Goal: Task Accomplishment & Management: Manage account settings

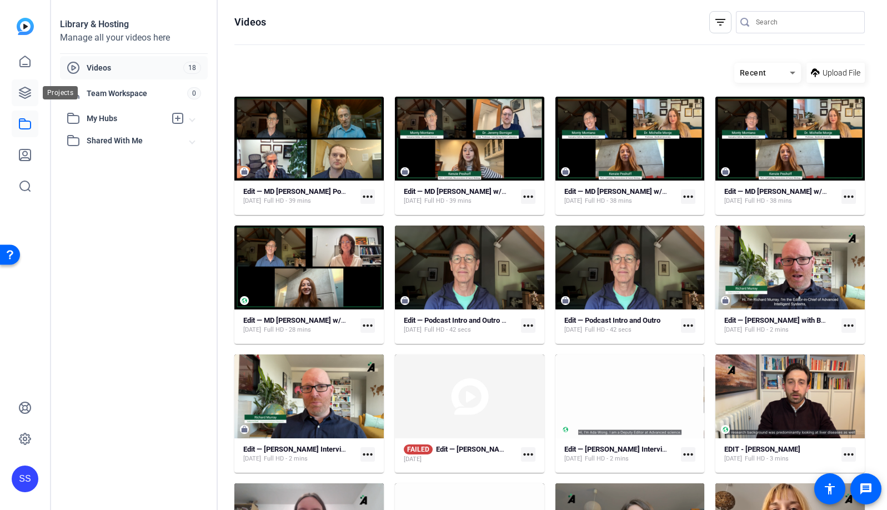
click at [25, 80] on link at bounding box center [25, 92] width 27 height 27
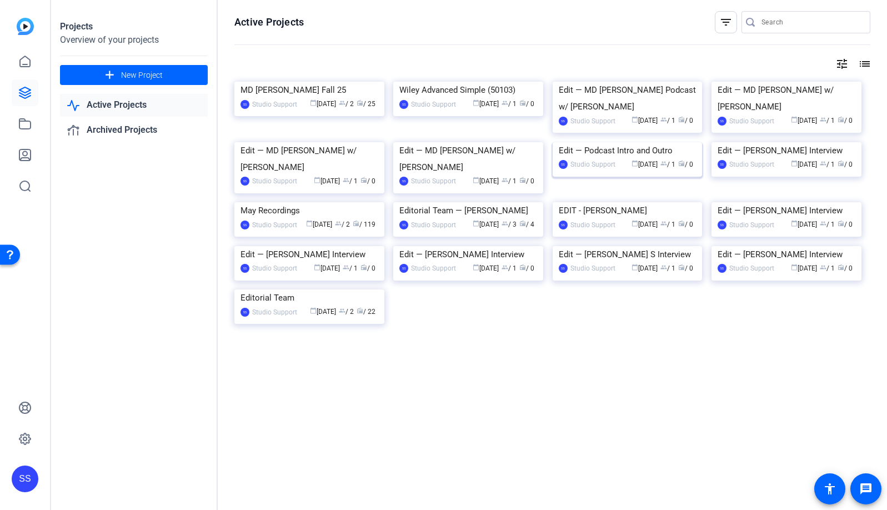
scroll to position [155, 0]
click at [368, 202] on img at bounding box center [309, 202] width 150 height 0
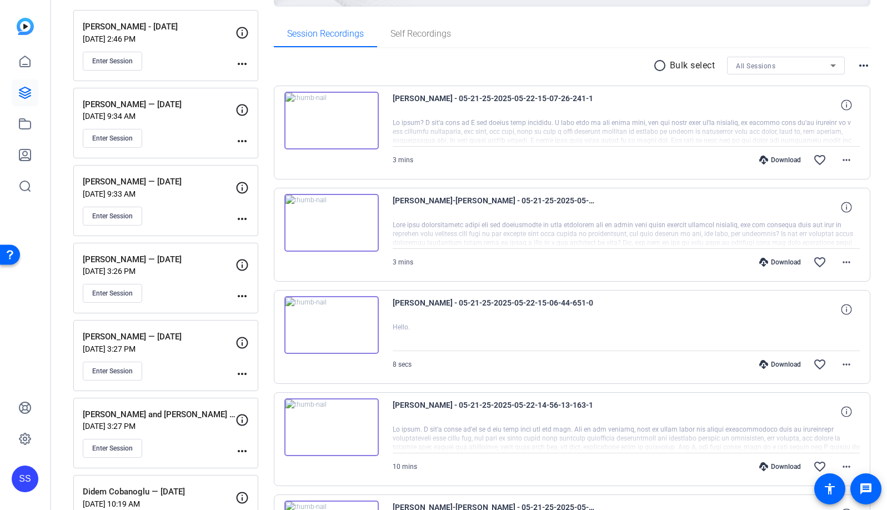
scroll to position [159, 0]
click at [29, 98] on icon at bounding box center [24, 92] width 13 height 13
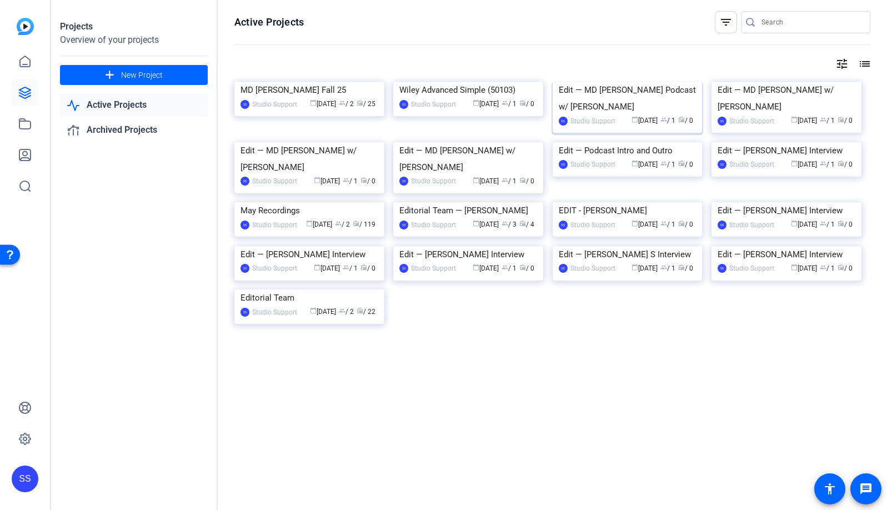
click at [615, 82] on img at bounding box center [628, 82] width 150 height 0
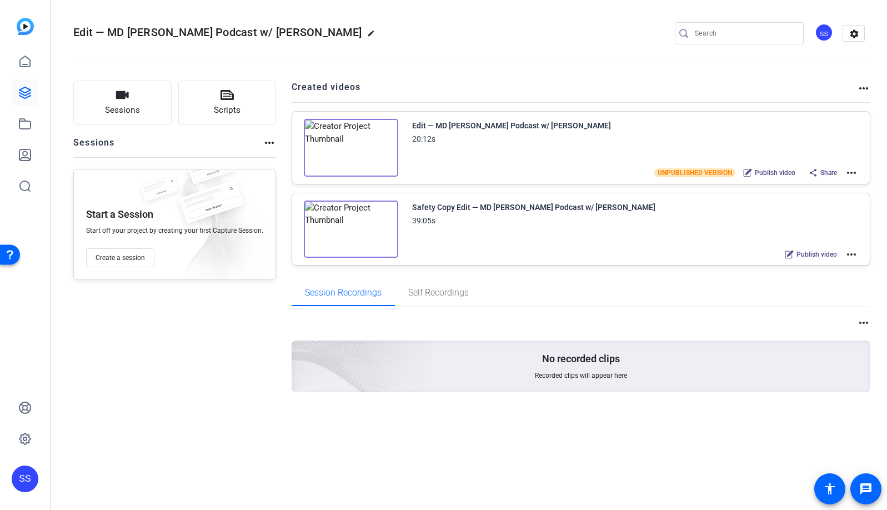
click at [853, 170] on mat-icon "more_horiz" at bounding box center [851, 172] width 13 height 13
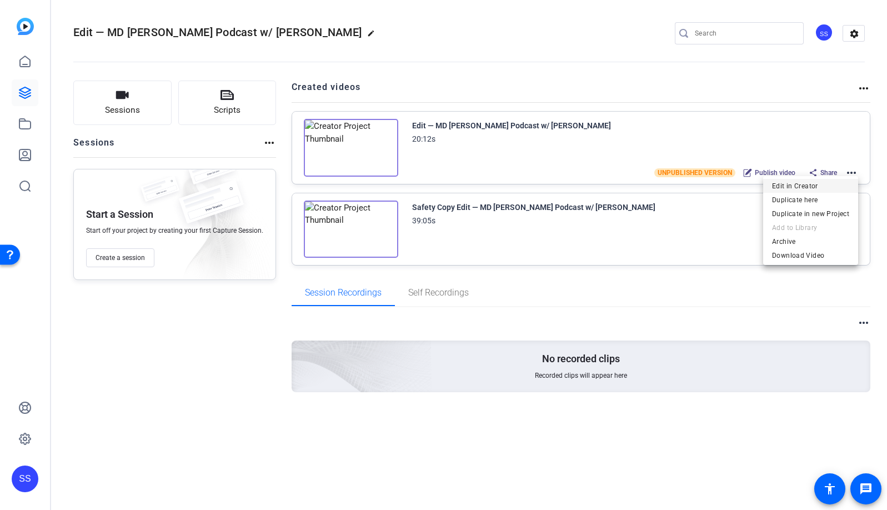
click at [820, 185] on span "Edit in Creator" at bounding box center [810, 185] width 77 height 13
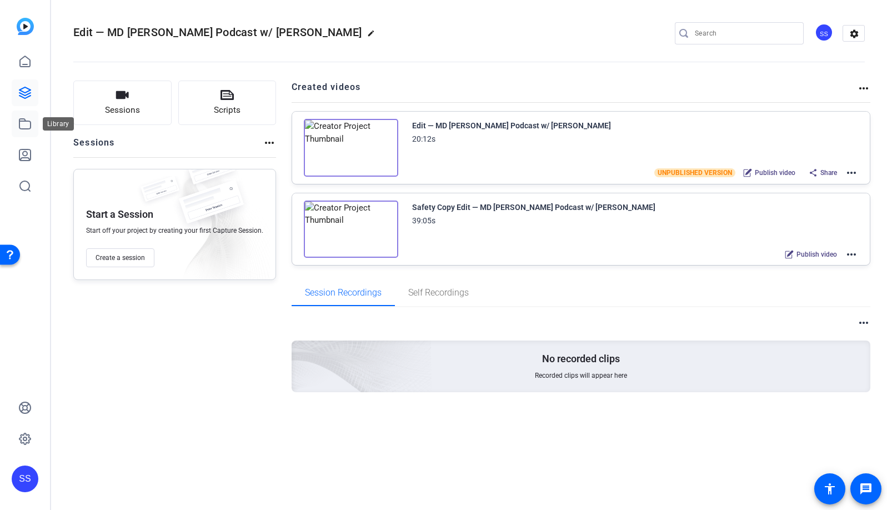
click at [17, 119] on link at bounding box center [25, 124] width 27 height 27
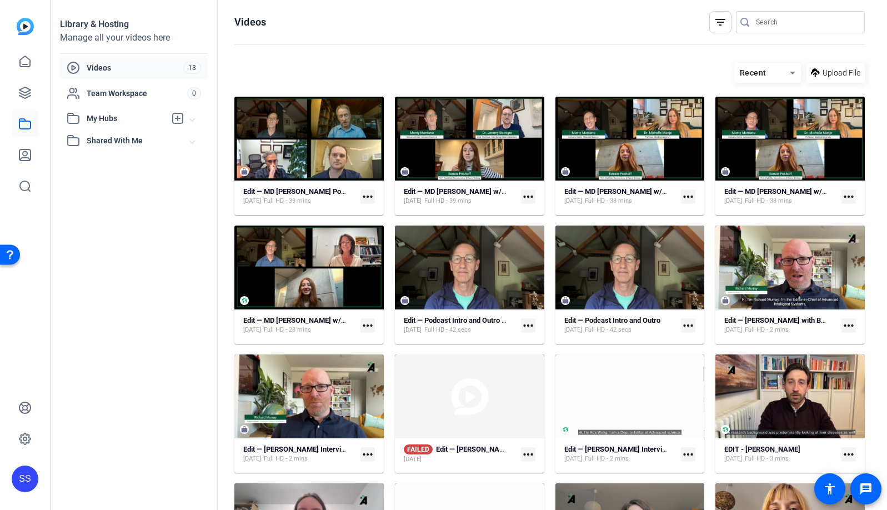
click at [366, 195] on mat-icon "more_horiz" at bounding box center [368, 196] width 14 height 14
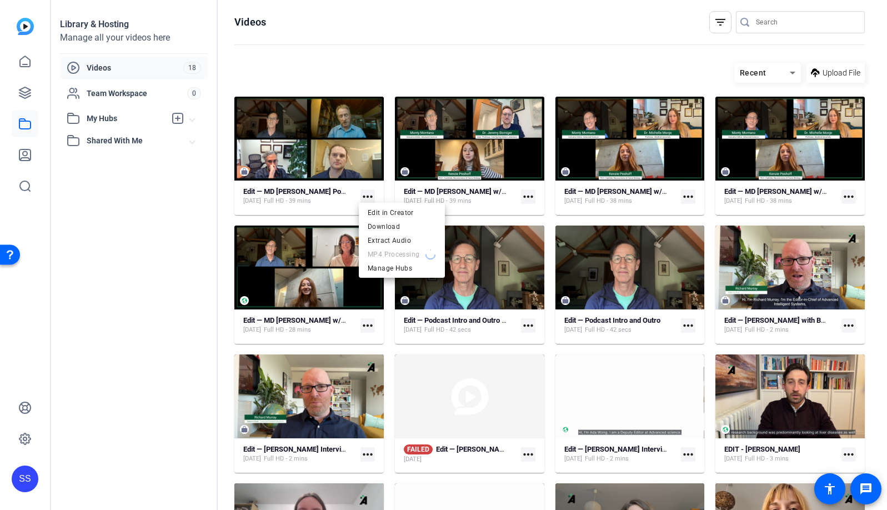
drag, startPoint x: 366, startPoint y: 195, endPoint x: 164, endPoint y: 229, distance: 205.1
click at [170, 229] on div at bounding box center [443, 255] width 887 height 510
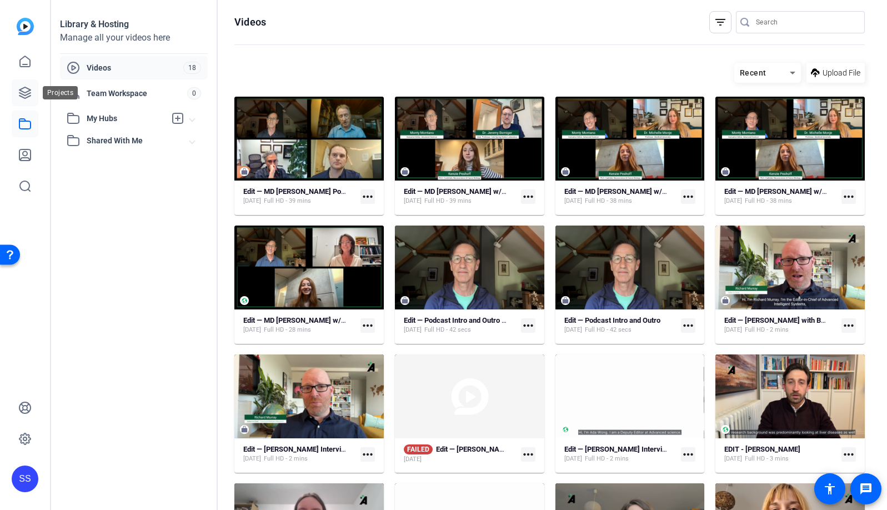
click at [32, 99] on link at bounding box center [25, 92] width 27 height 27
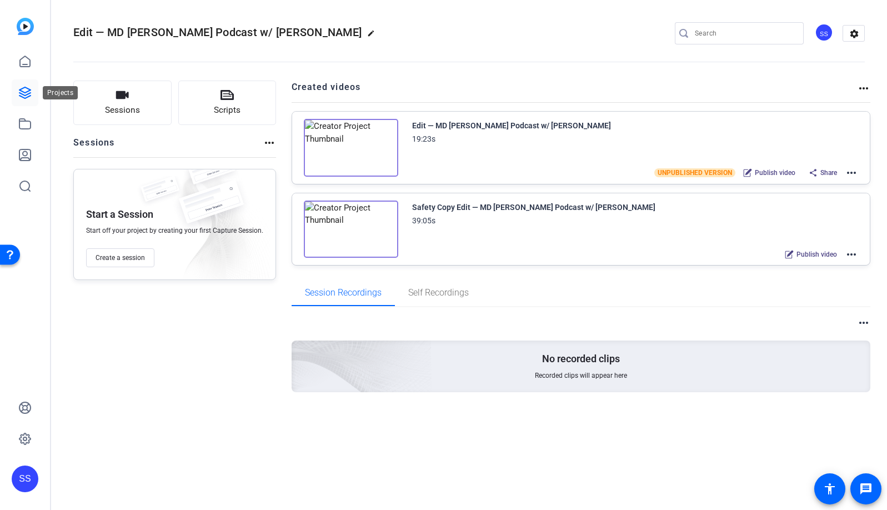
click at [27, 92] on icon at bounding box center [24, 92] width 11 height 11
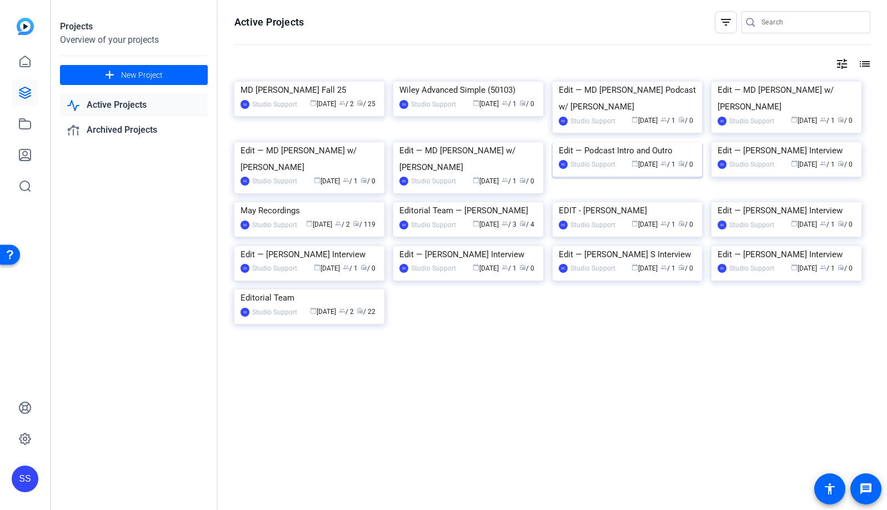
scroll to position [36, 0]
click at [329, 202] on img at bounding box center [309, 202] width 150 height 0
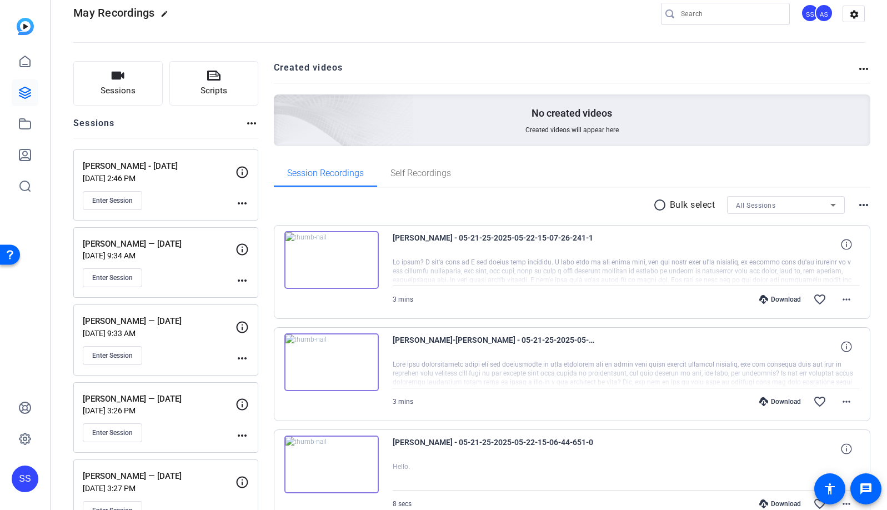
scroll to position [20, 0]
click at [201, 394] on p "Charles Raison — 05/20/25" at bounding box center [159, 398] width 153 height 13
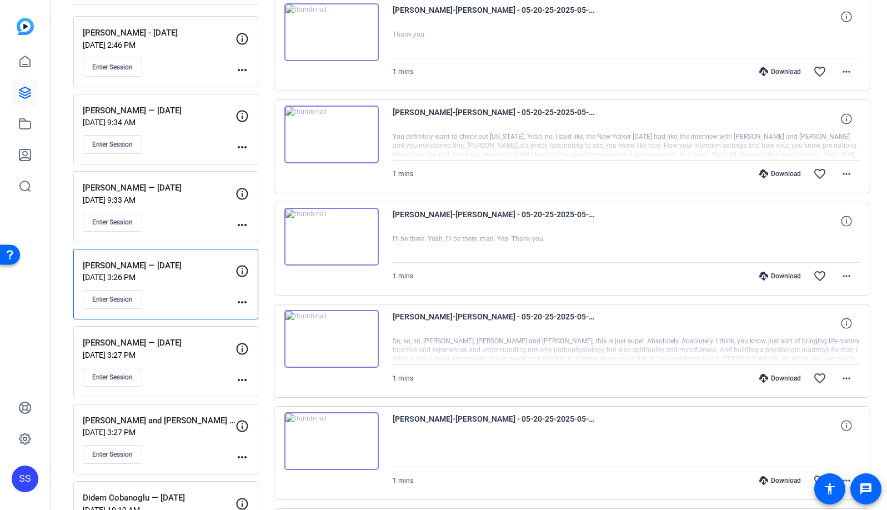
scroll to position [0, 0]
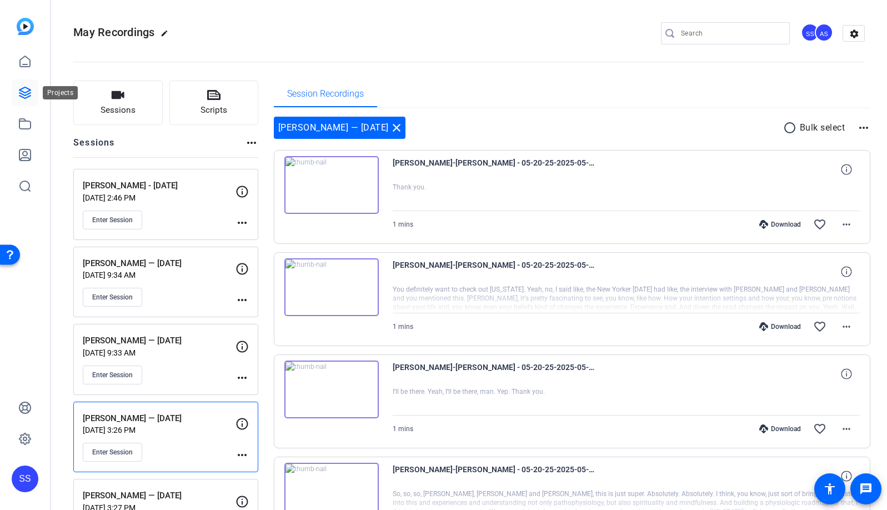
click at [26, 99] on icon at bounding box center [24, 92] width 13 height 13
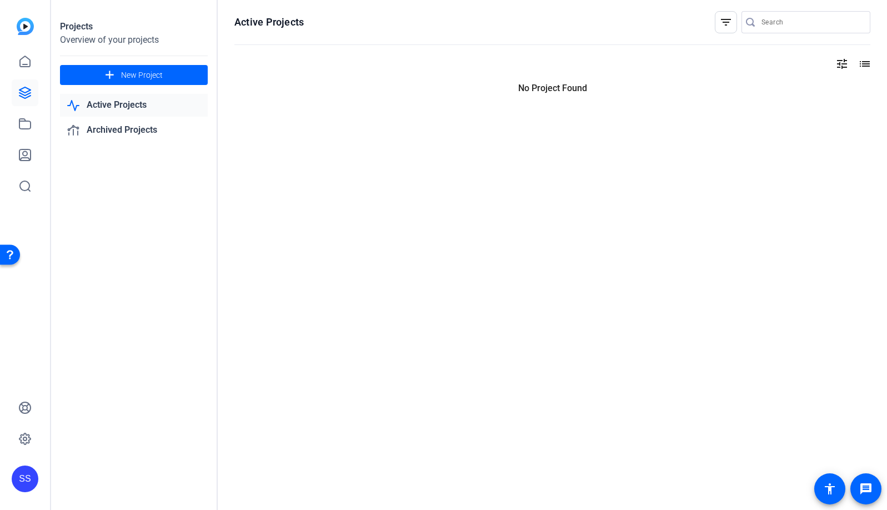
click at [26, 99] on icon at bounding box center [24, 92] width 13 height 13
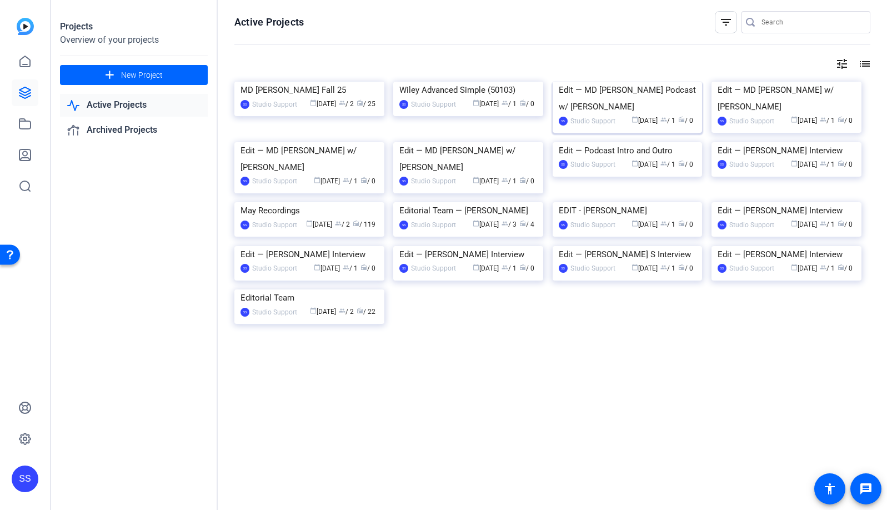
click at [663, 82] on img at bounding box center [628, 82] width 150 height 0
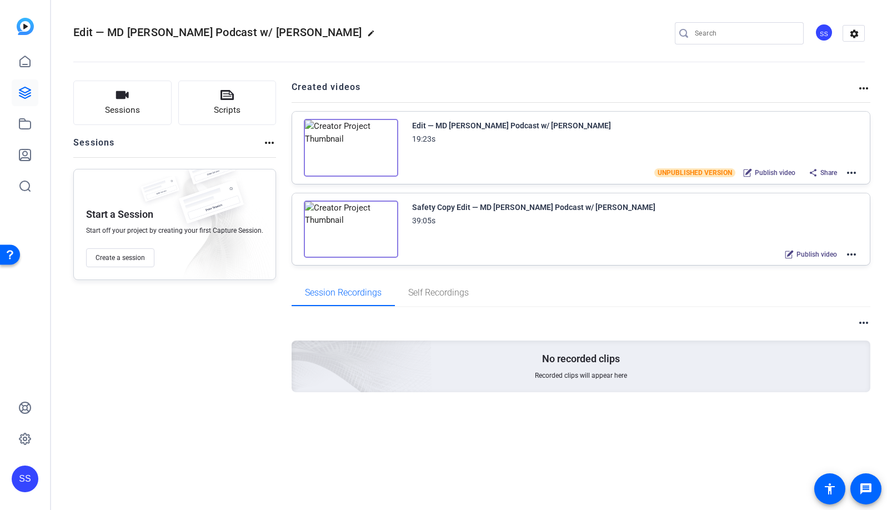
click at [17, 479] on div "SS" at bounding box center [25, 479] width 27 height 27
click at [122, 471] on mat-icon "logout" at bounding box center [126, 469] width 13 height 13
